Goal: Information Seeking & Learning: Learn about a topic

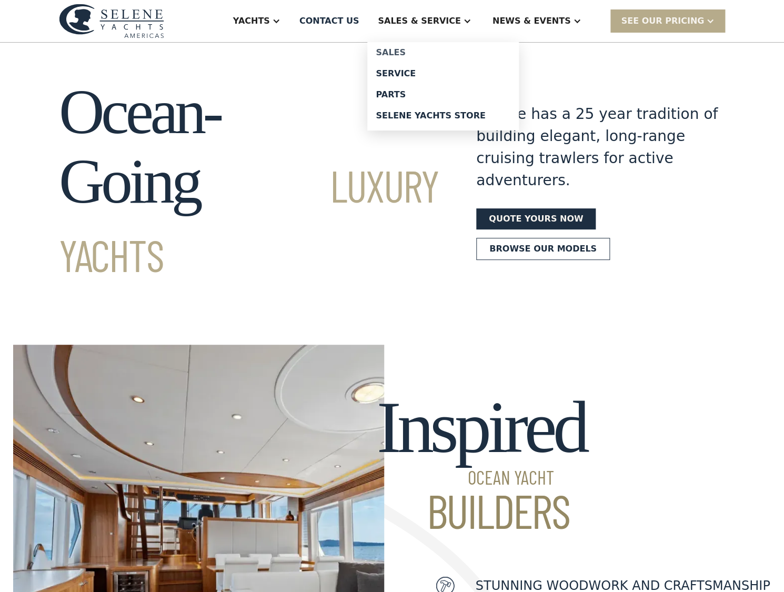
scroll to position [4, 0]
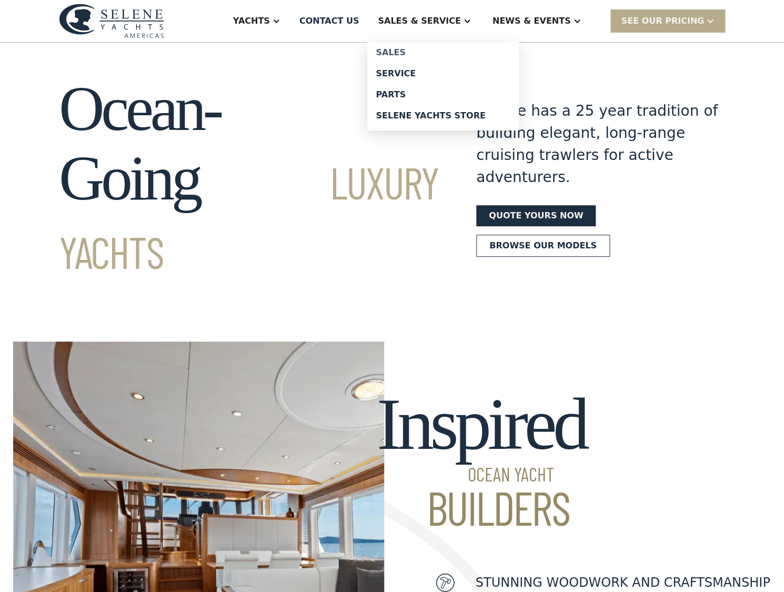
click at [419, 51] on div "Sales" at bounding box center [443, 52] width 135 height 8
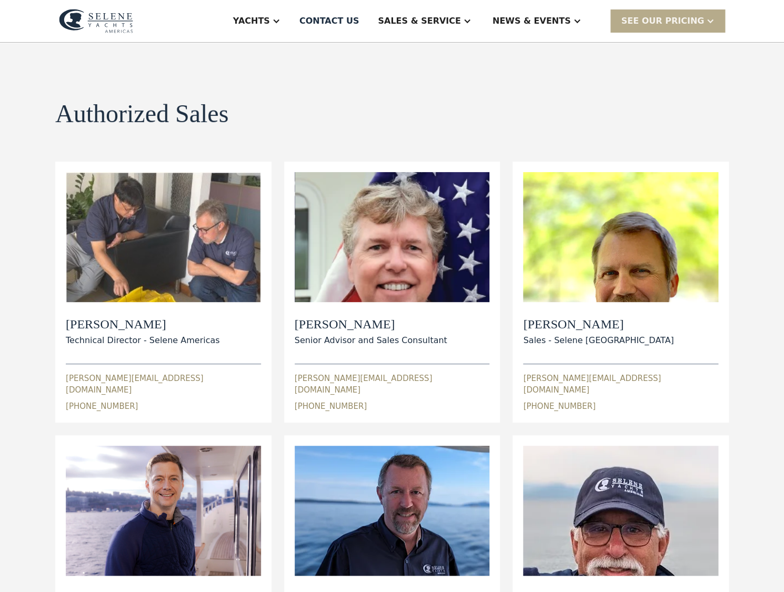
scroll to position [6, 0]
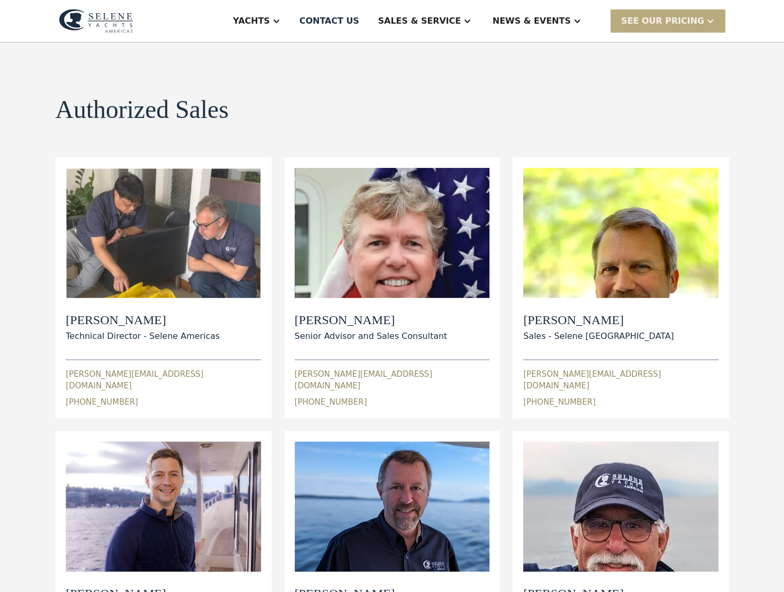
click at [708, 17] on div at bounding box center [710, 21] width 8 height 8
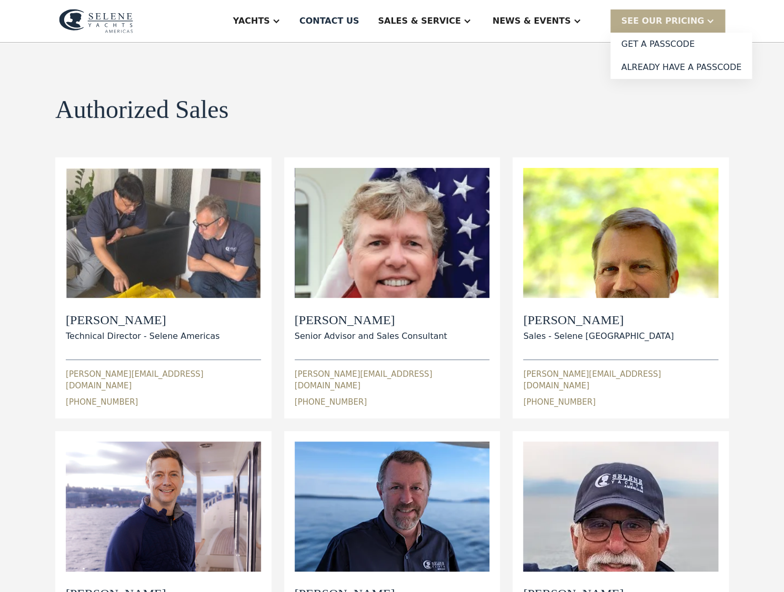
click at [534, 120] on div "Authorized Sales view details" at bounding box center [392, 110] width 674 height 28
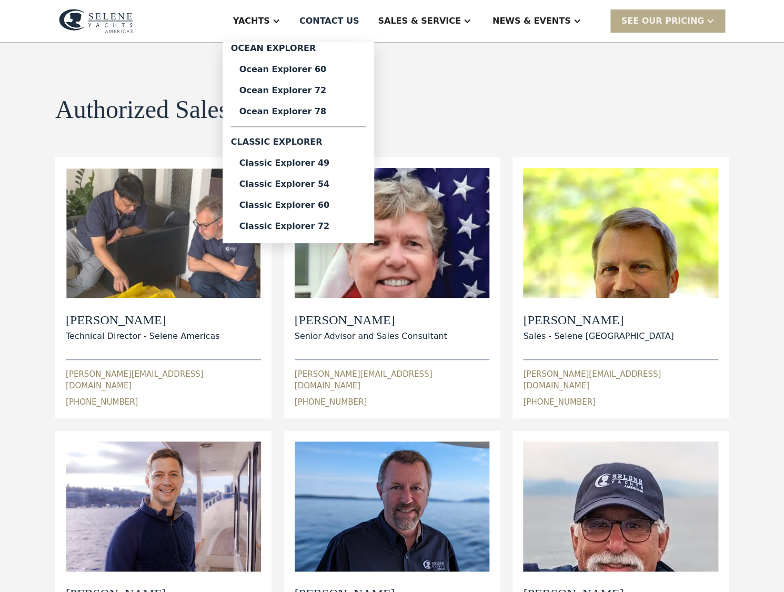
click at [270, 17] on div "Yachts" at bounding box center [251, 21] width 37 height 13
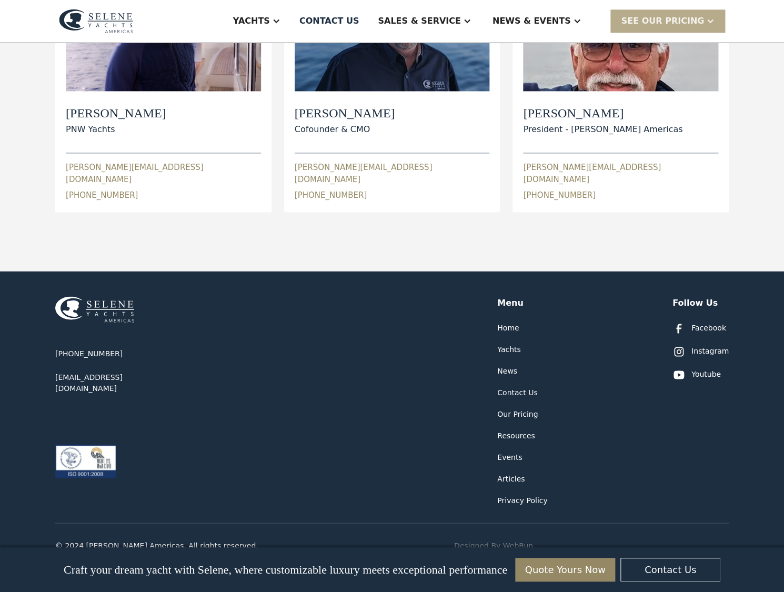
scroll to position [487, 0]
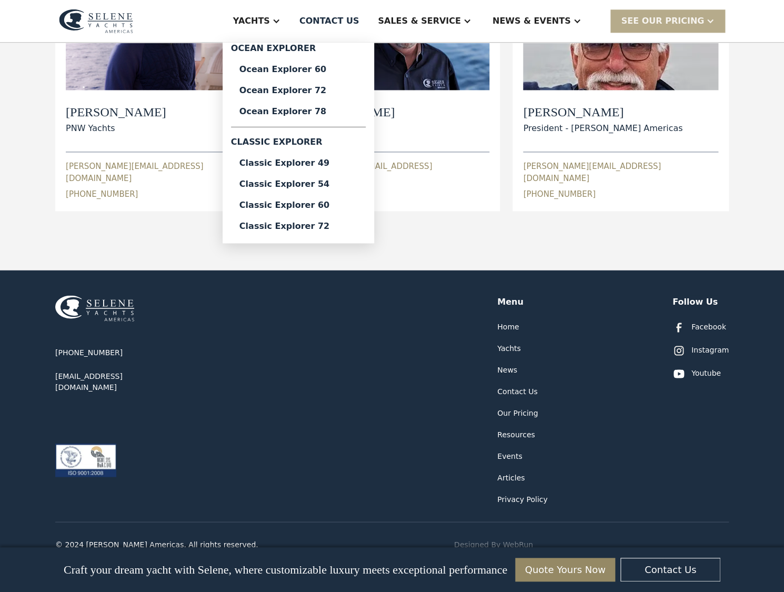
click at [270, 22] on div "Yachts" at bounding box center [251, 21] width 37 height 13
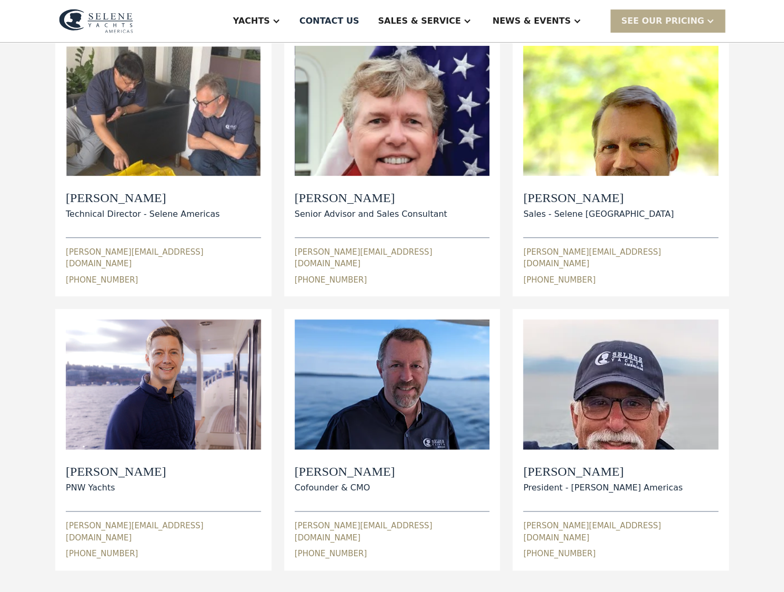
scroll to position [0, 0]
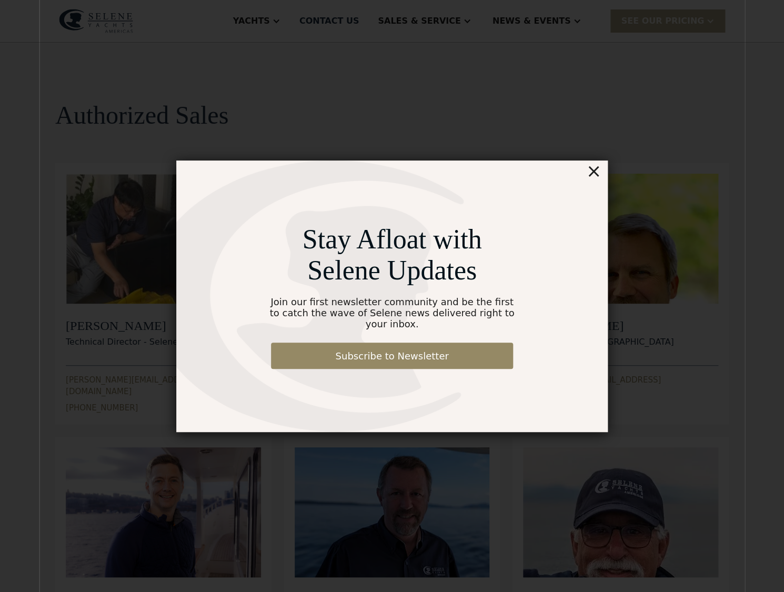
click at [595, 176] on div "×" at bounding box center [593, 171] width 15 height 21
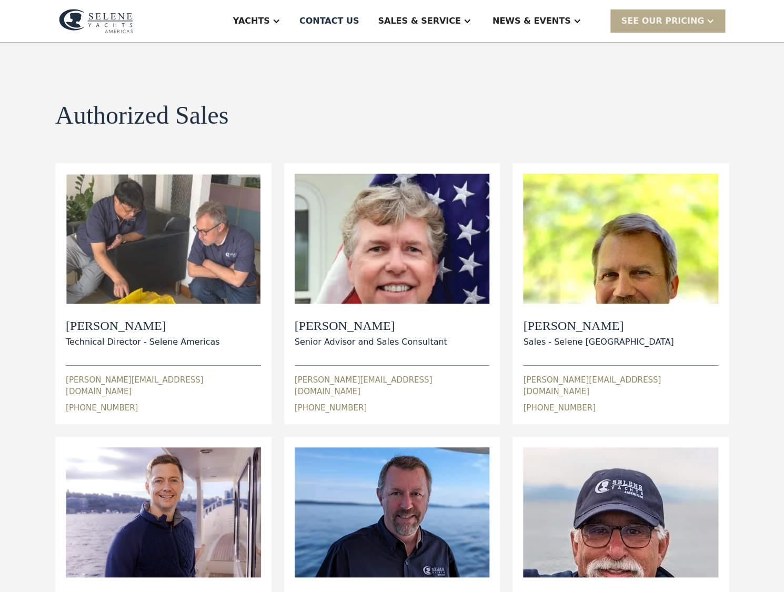
click at [115, 17] on img at bounding box center [96, 21] width 74 height 24
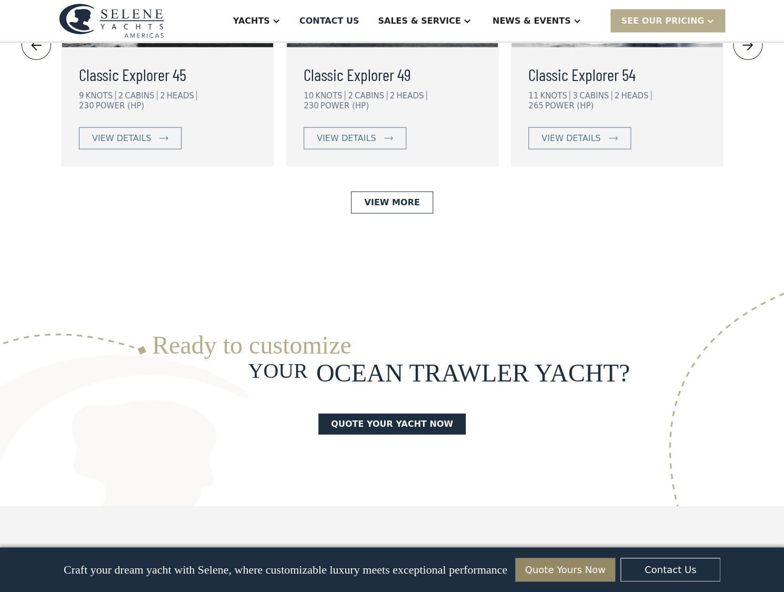
scroll to position [2502, 0]
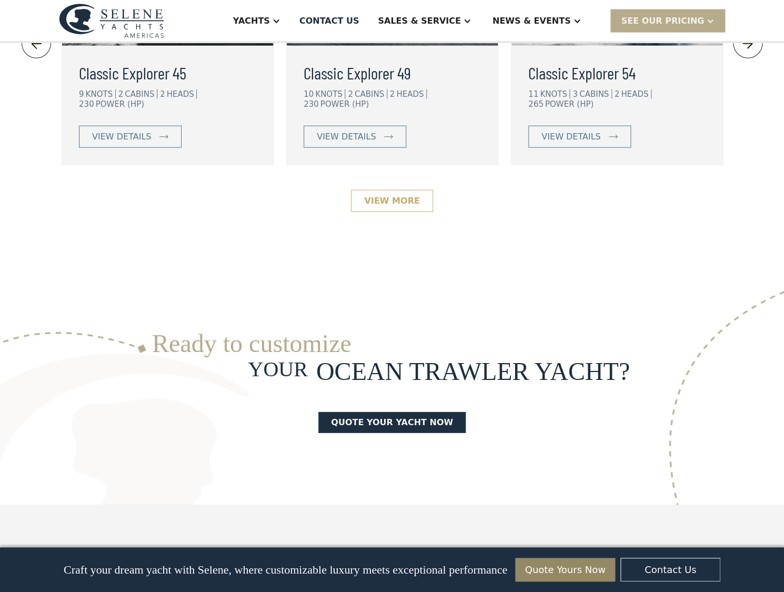
click at [378, 190] on link "View More" at bounding box center [392, 201] width 82 height 22
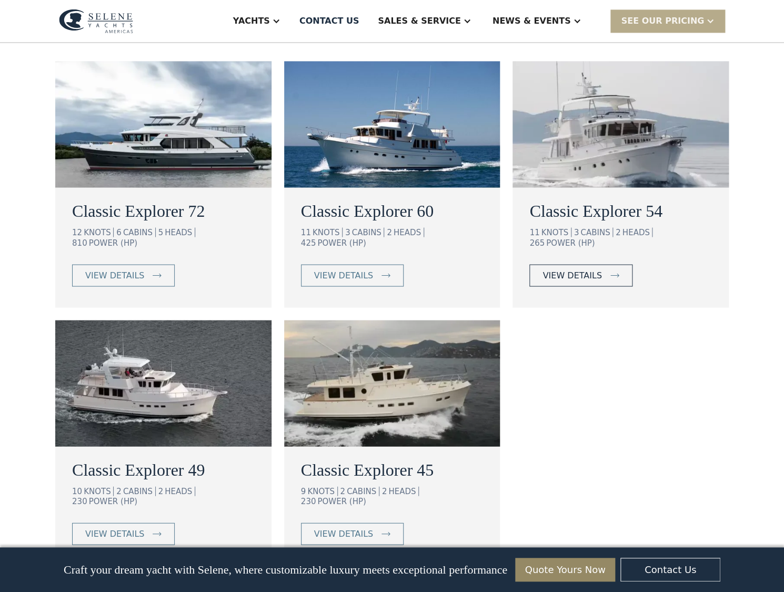
scroll to position [619, 0]
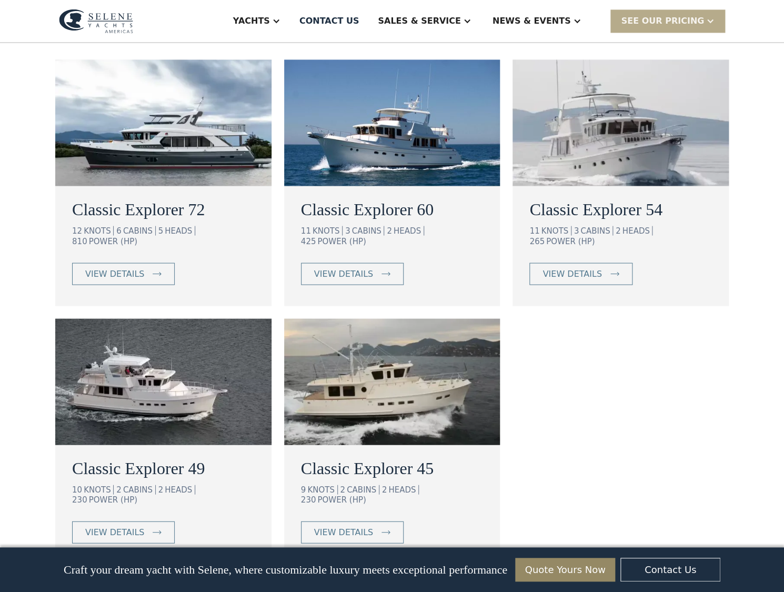
click at [409, 245] on div "Classic Explorer 60 11 KNOTS 3 CABINS 2 HEADS 425 POWER (HP) view details" at bounding box center [392, 246] width 216 height 120
click at [584, 202] on h2 "Classic Explorer 54" at bounding box center [620, 208] width 183 height 25
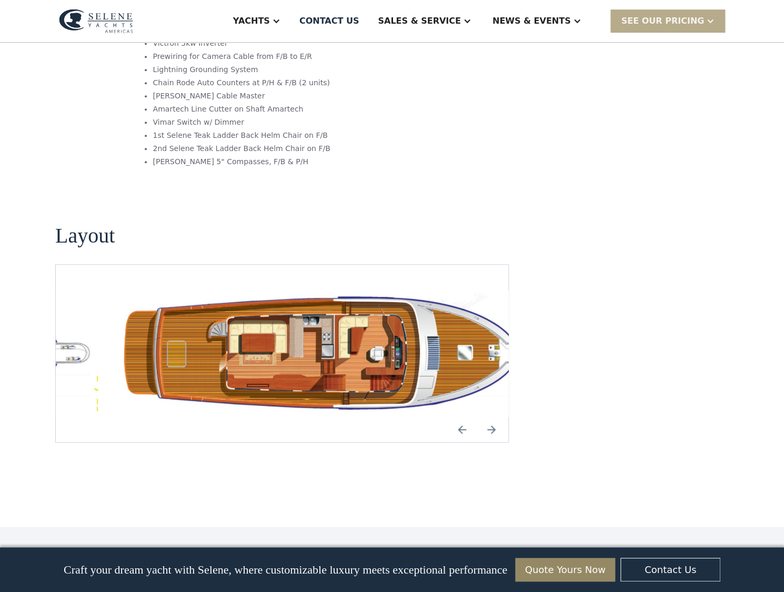
scroll to position [1772, 0]
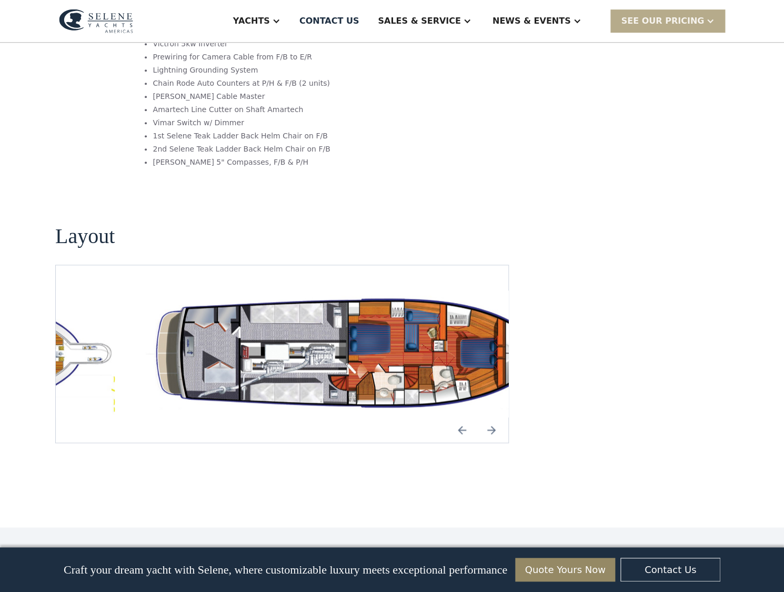
click at [490, 417] on img "Next slide" at bounding box center [491, 429] width 25 height 25
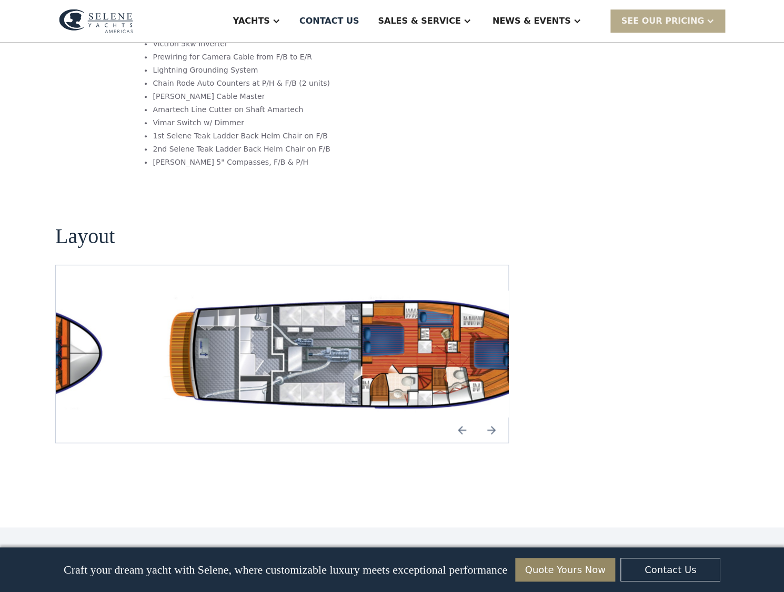
click at [490, 417] on img "Next slide" at bounding box center [491, 429] width 25 height 25
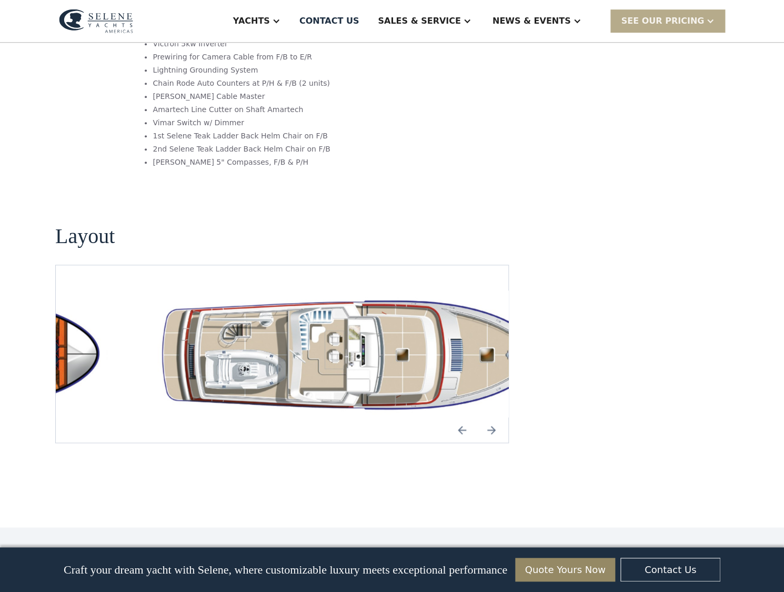
click at [463, 417] on img "Previous slide" at bounding box center [461, 429] width 25 height 25
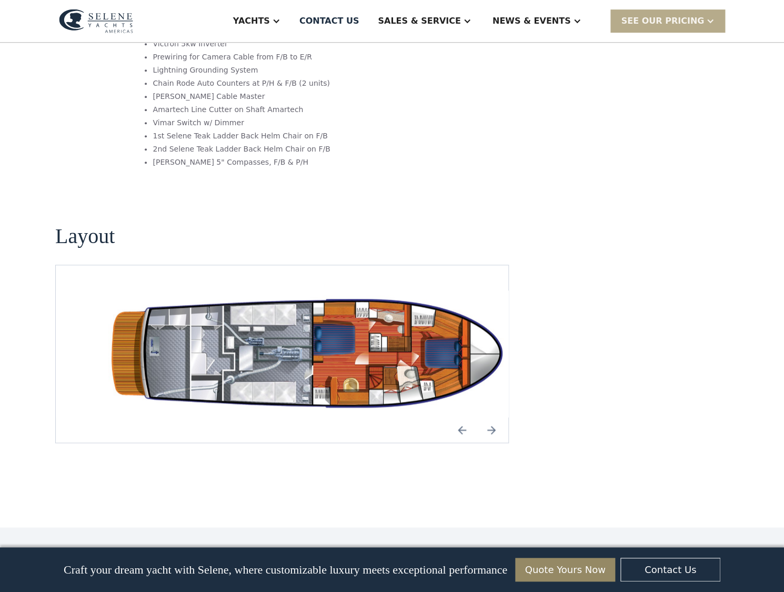
click at [338, 290] on img "open lightbox" at bounding box center [317, 353] width 436 height 127
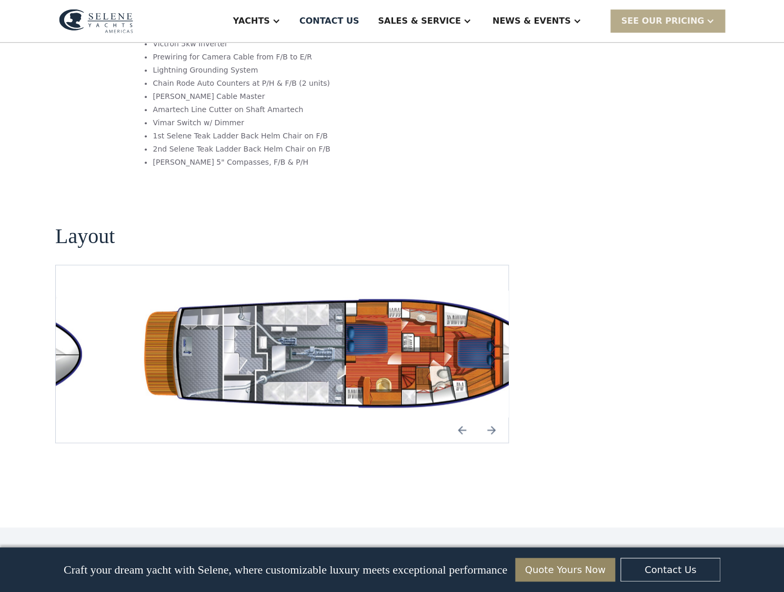
click at [365, 290] on img "open lightbox" at bounding box center [350, 353] width 436 height 127
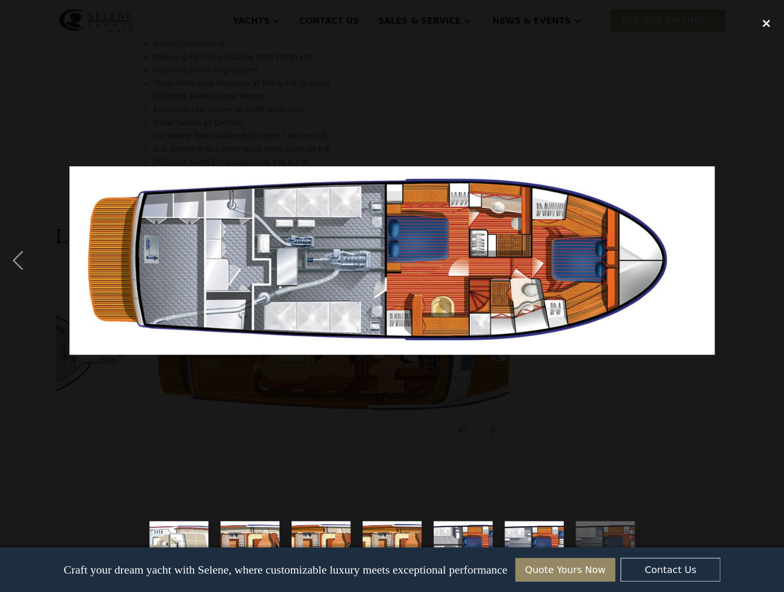
click at [769, 24] on div "close lightbox" at bounding box center [766, 23] width 36 height 23
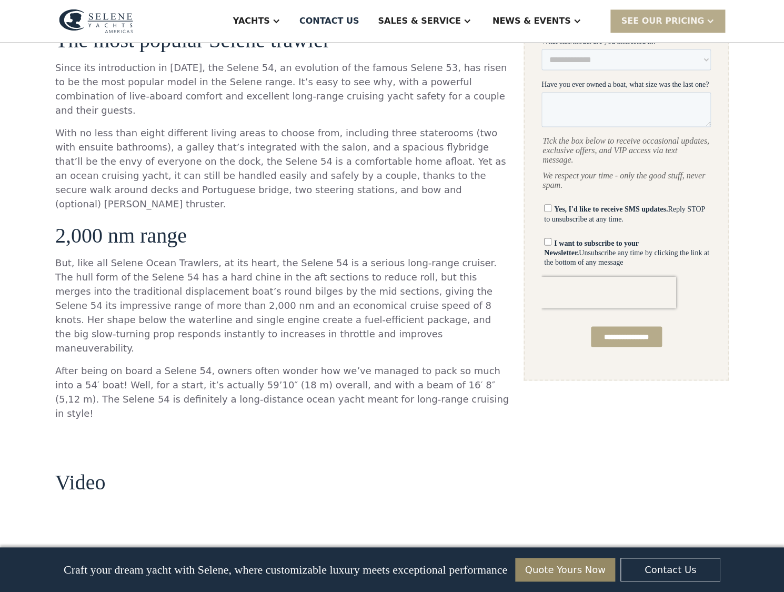
scroll to position [569, 0]
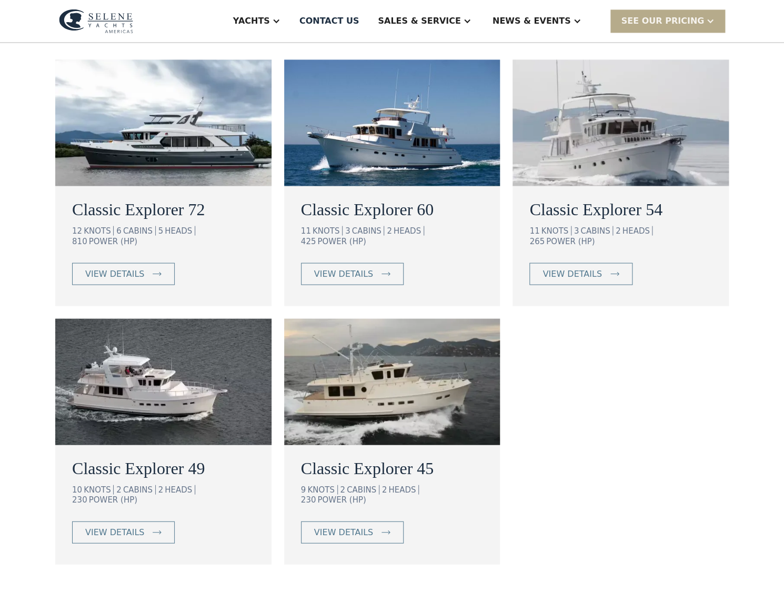
click at [393, 167] on img at bounding box center [392, 122] width 216 height 126
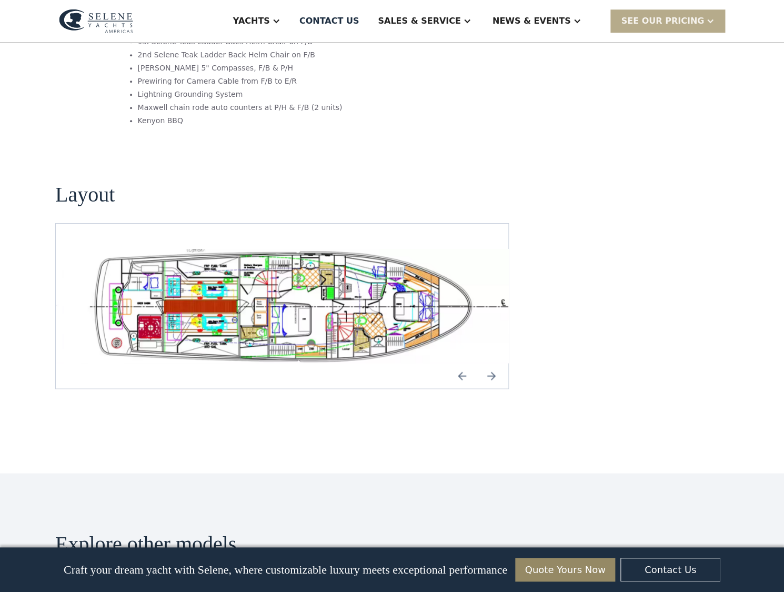
scroll to position [1918, 0]
click at [496, 364] on img "Next slide" at bounding box center [491, 376] width 25 height 25
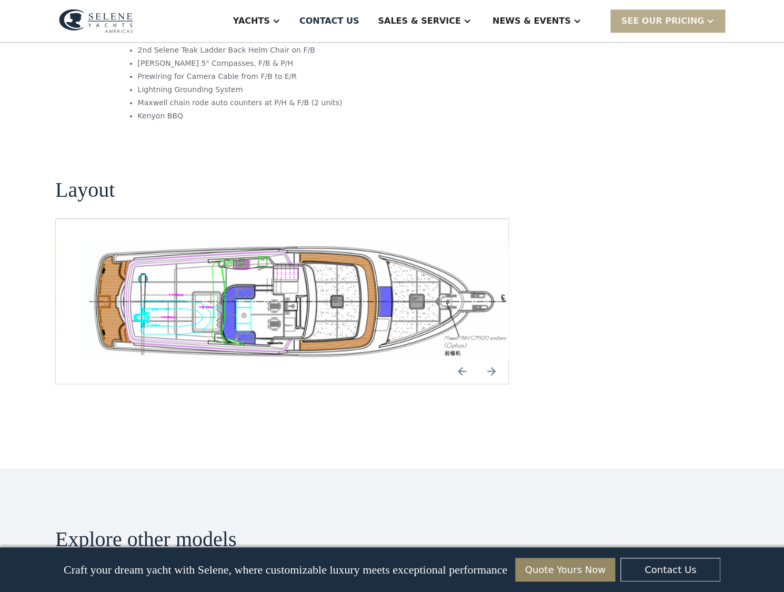
scroll to position [1925, 0]
click at [495, 359] on img "Next slide" at bounding box center [491, 371] width 25 height 25
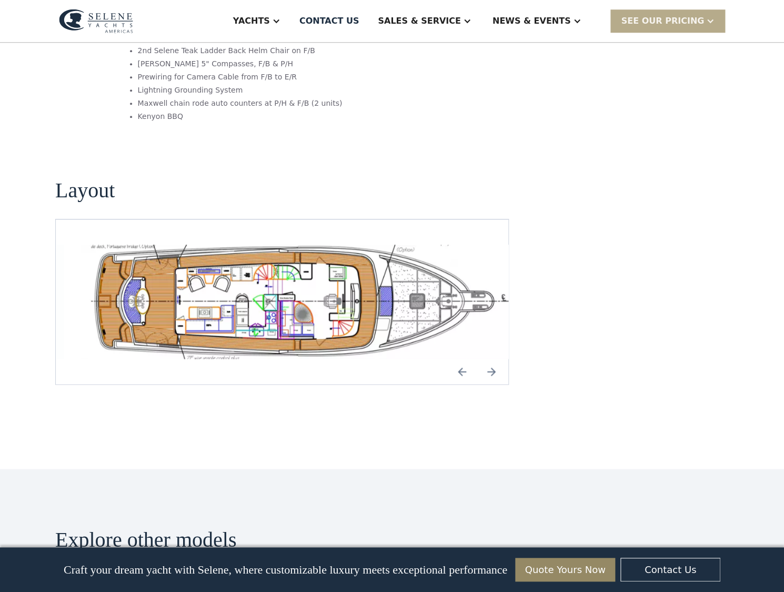
click at [495, 359] on img "Next slide" at bounding box center [491, 371] width 25 height 25
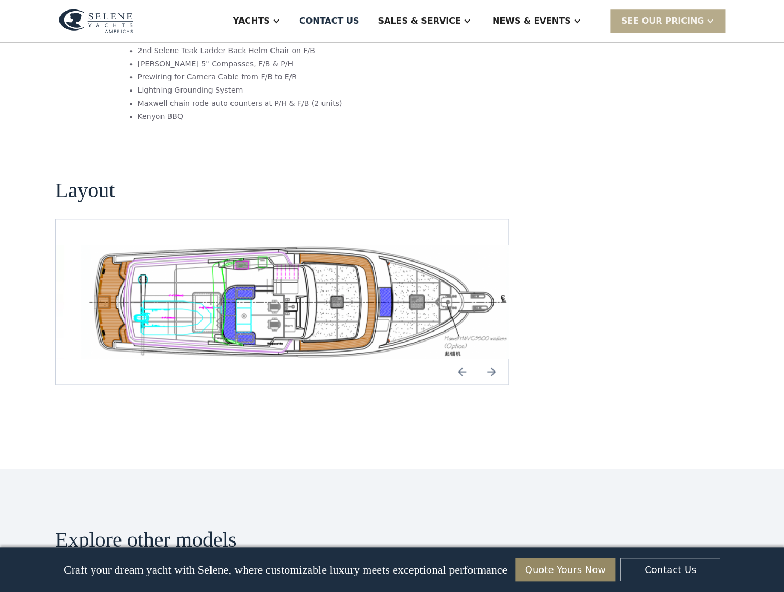
click at [495, 359] on img "Next slide" at bounding box center [491, 371] width 25 height 25
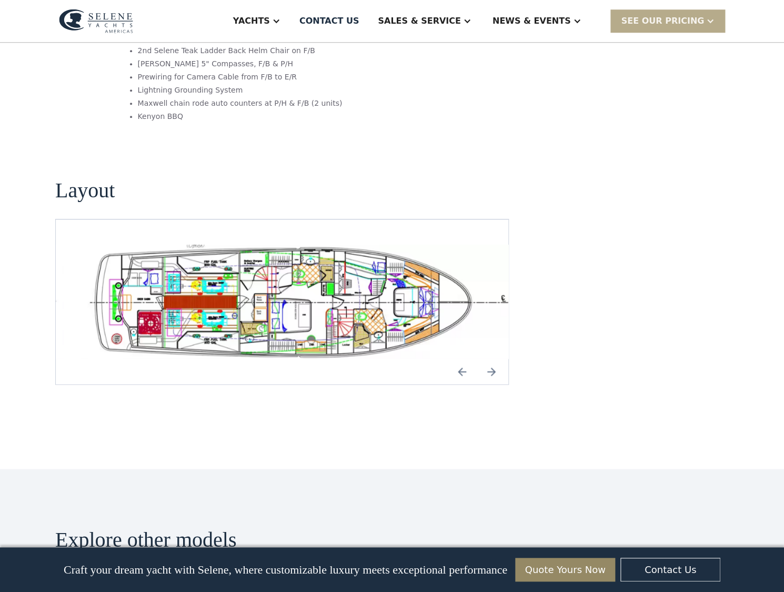
click at [295, 245] on img "open lightbox" at bounding box center [299, 302] width 436 height 114
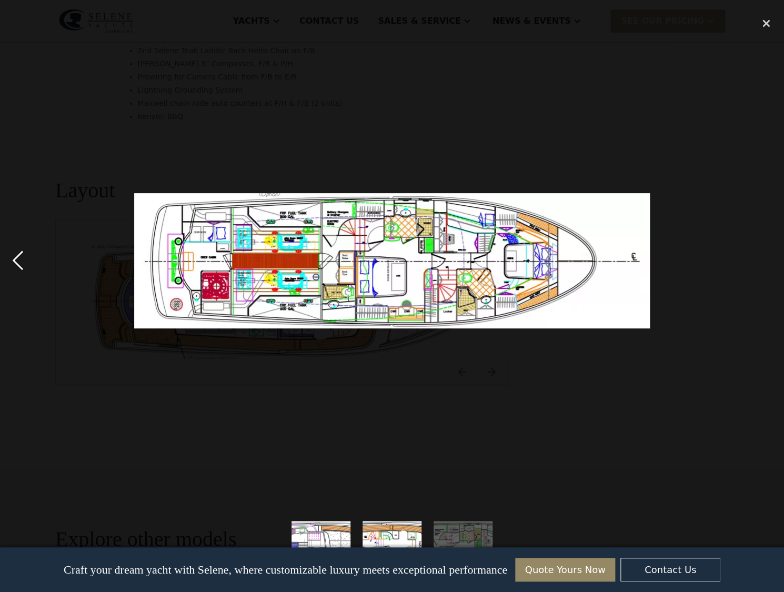
click at [16, 257] on div "previous image" at bounding box center [18, 260] width 36 height 497
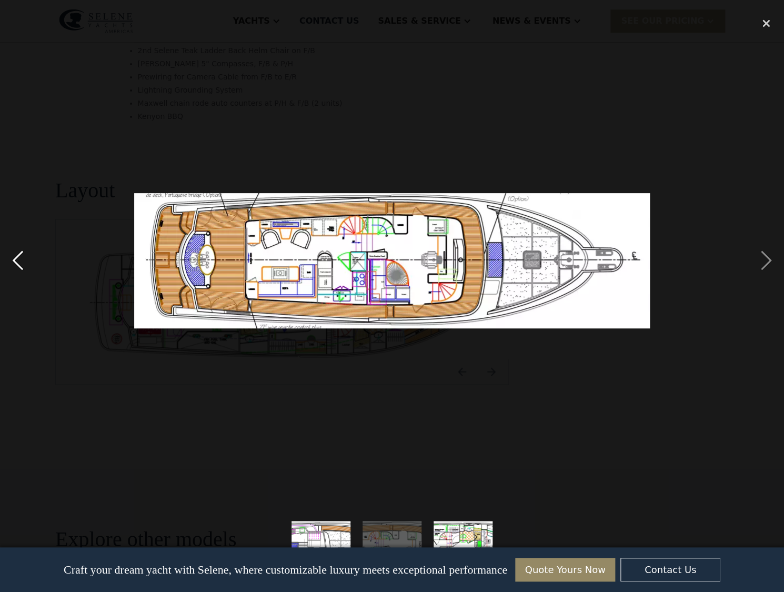
click at [16, 257] on div "previous image" at bounding box center [18, 260] width 36 height 497
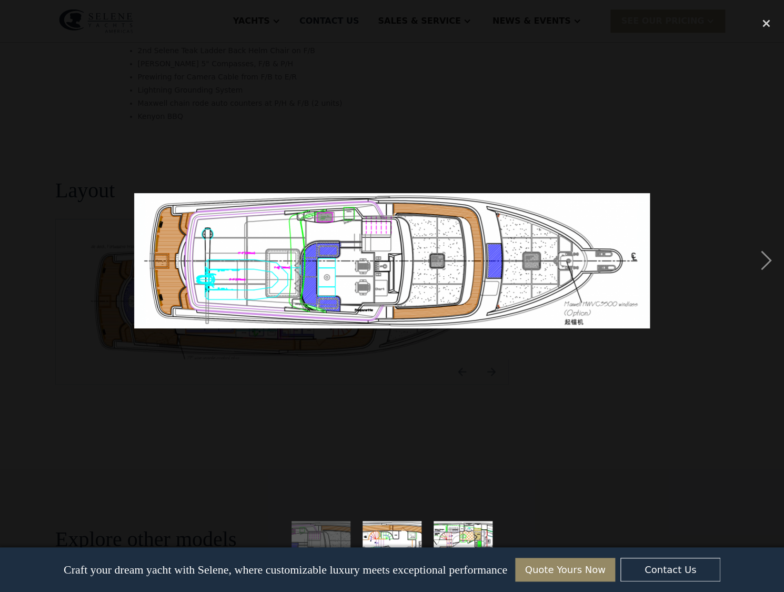
click at [16, 257] on div "previous image" at bounding box center [18, 260] width 36 height 497
click at [767, 23] on div "close lightbox" at bounding box center [766, 23] width 36 height 23
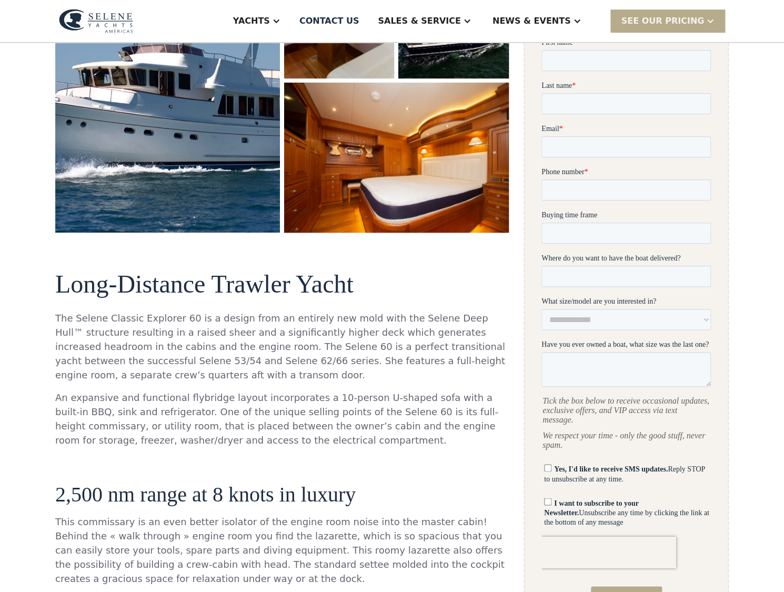
scroll to position [297, 0]
